Goal: Book appointment/travel/reservation

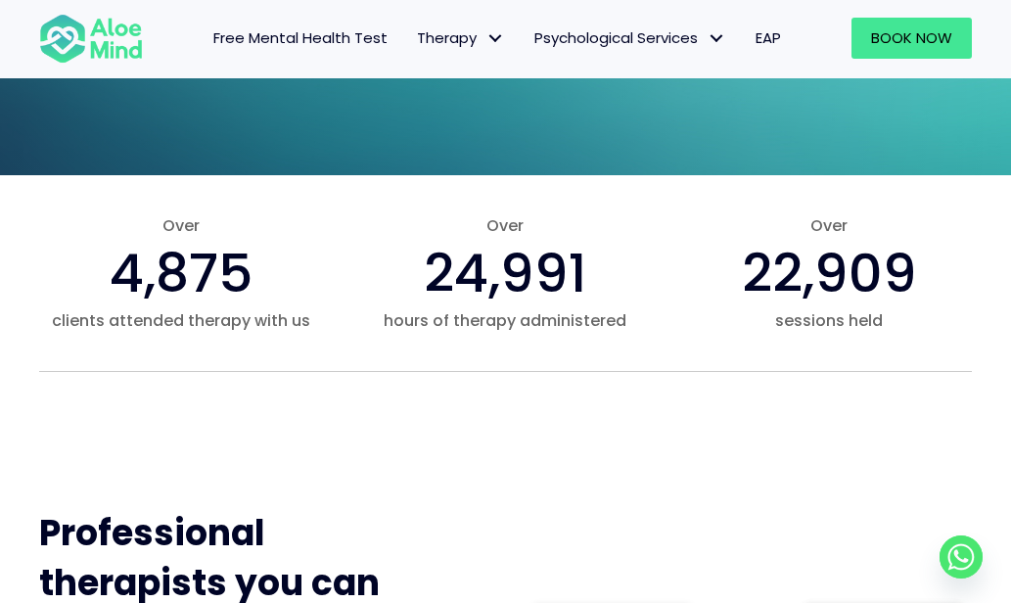
scroll to position [628, 0]
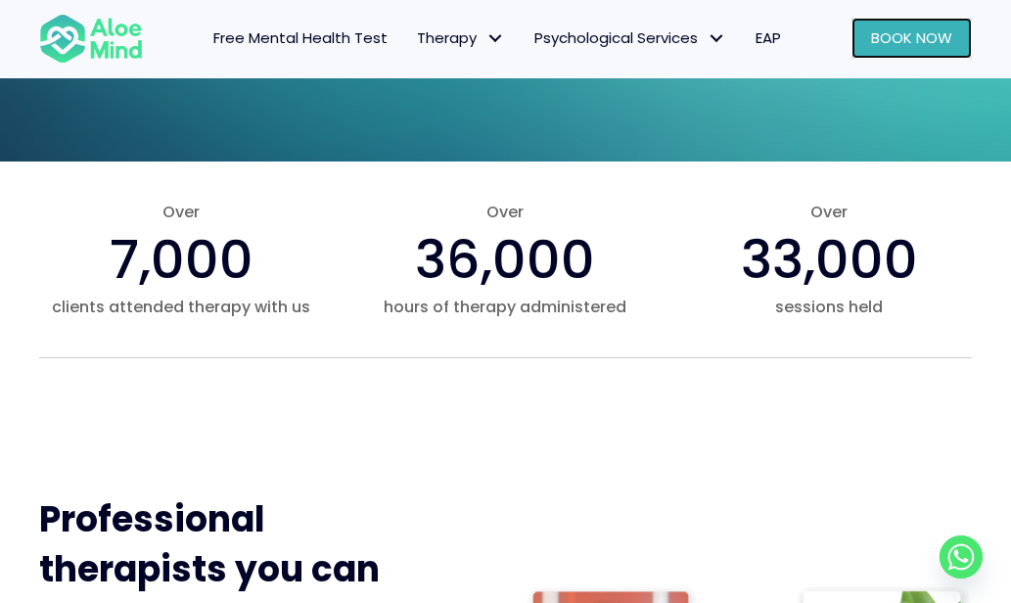
click at [934, 33] on span "Book Now" at bounding box center [911, 37] width 81 height 21
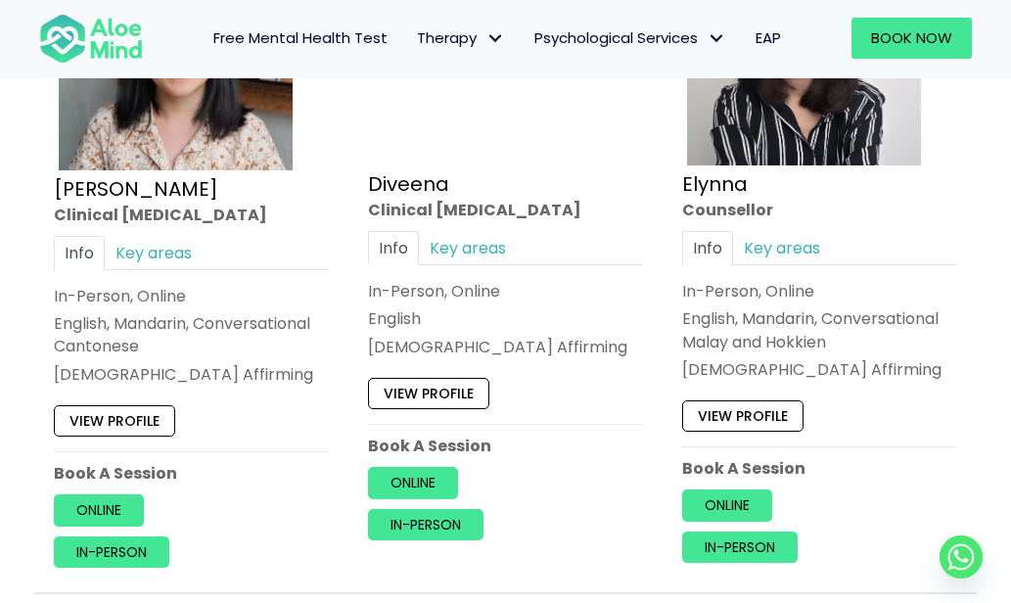
scroll to position [2561, 0]
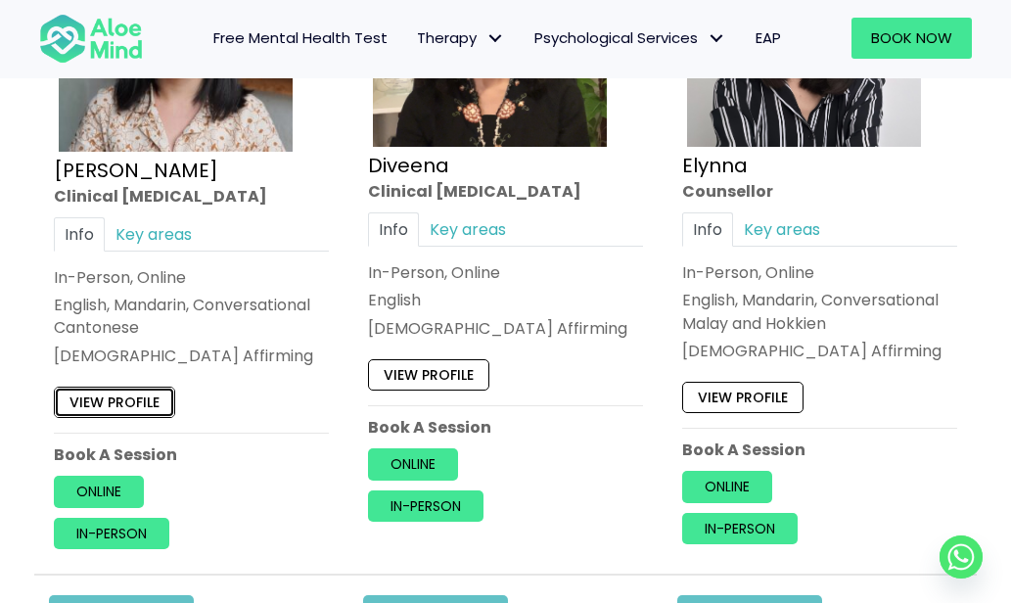
click at [117, 418] on link "View profile" at bounding box center [114, 402] width 121 height 31
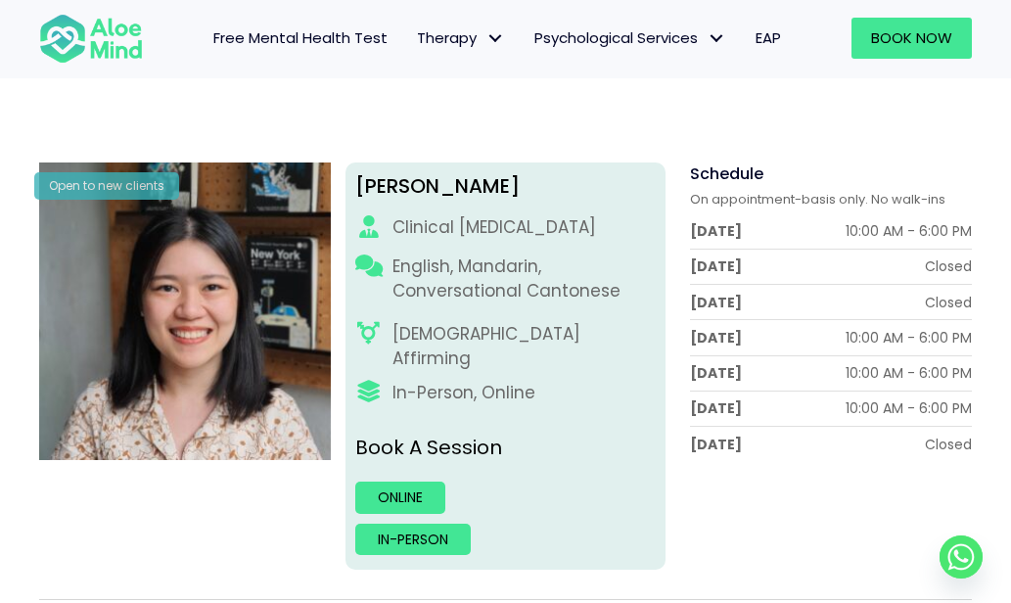
scroll to position [215, 0]
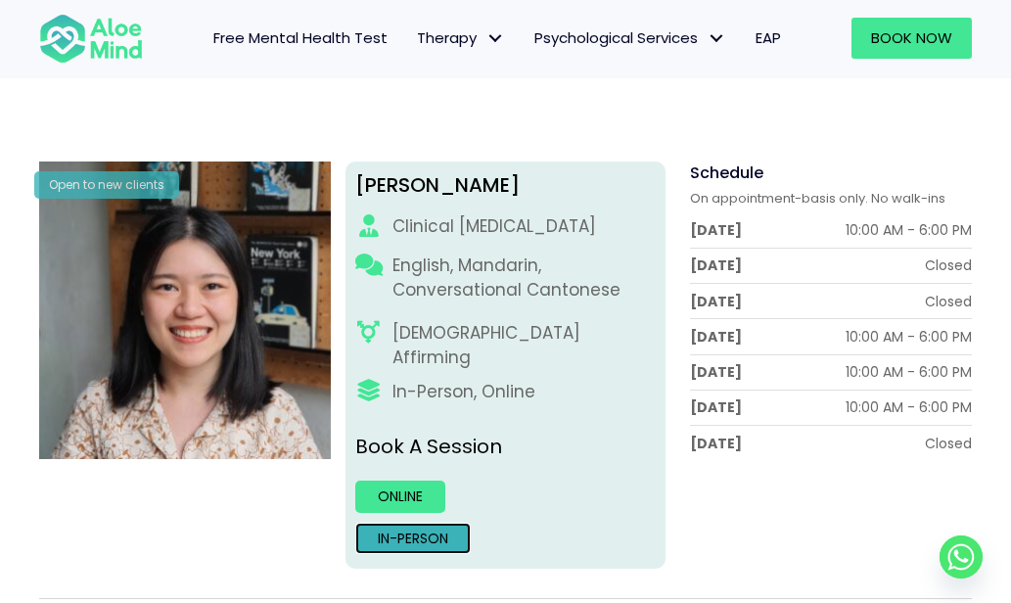
click at [430, 525] on link "In-person" at bounding box center [413, 538] width 116 height 31
